Goal: Find specific page/section: Find specific page/section

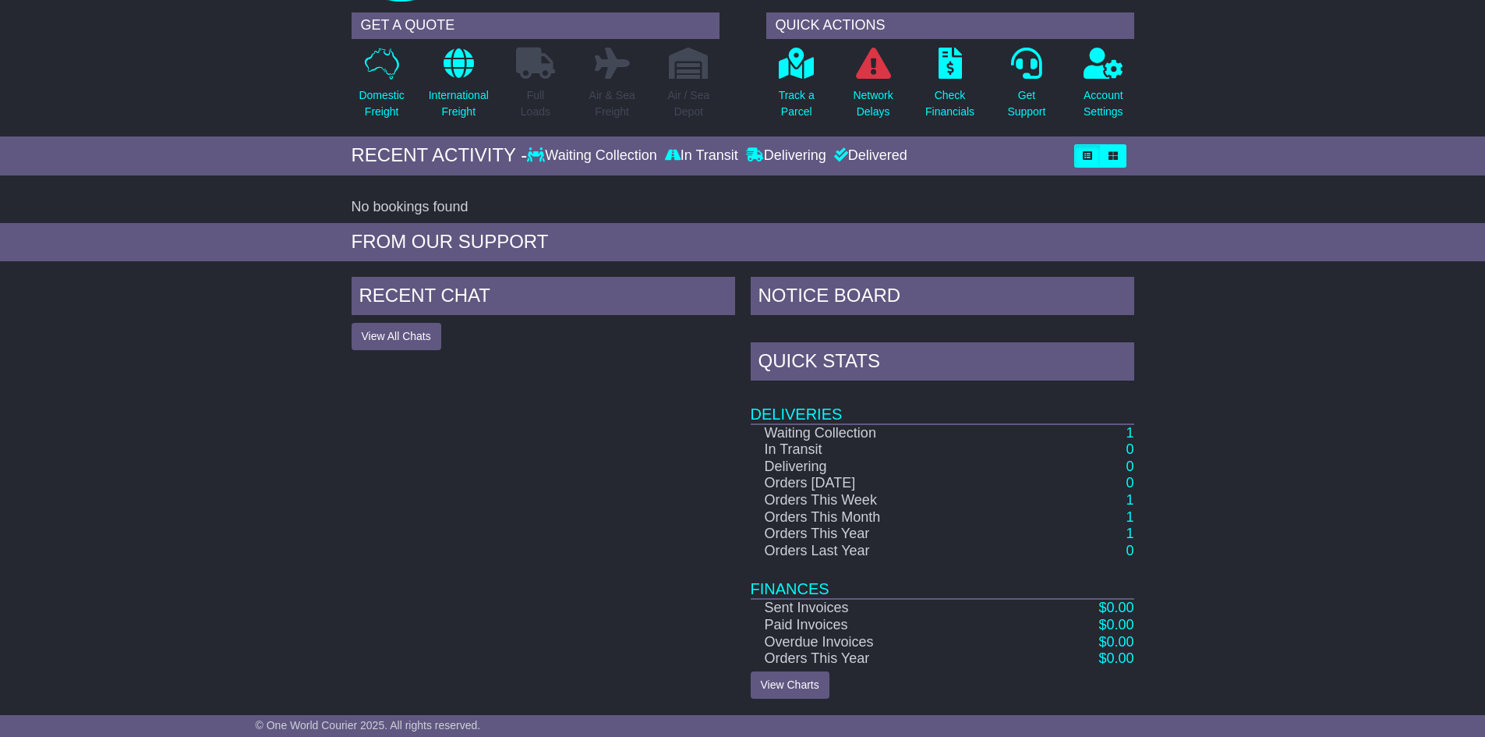
scroll to position [112, 0]
click at [780, 676] on link "View Charts" at bounding box center [790, 684] width 79 height 27
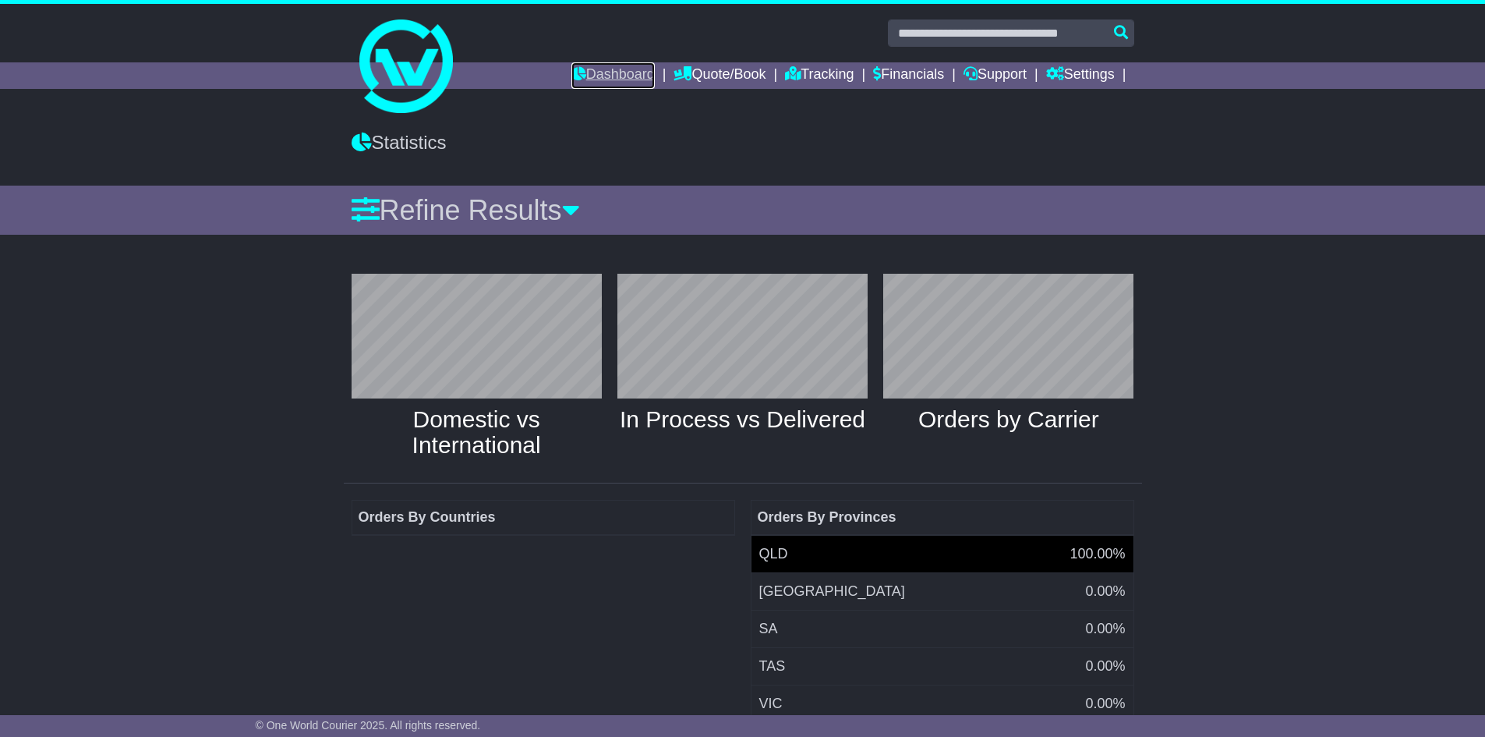
click at [593, 73] on link "Dashboard" at bounding box center [612, 75] width 83 height 27
